Goal: Task Accomplishment & Management: Complete application form

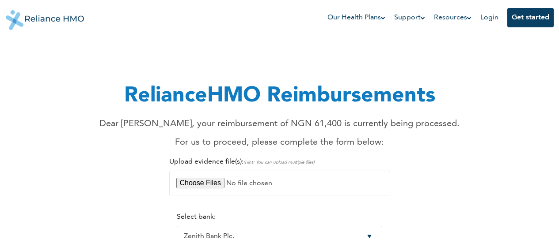
select select "22"
